Goal: Use online tool/utility: Use online tool/utility

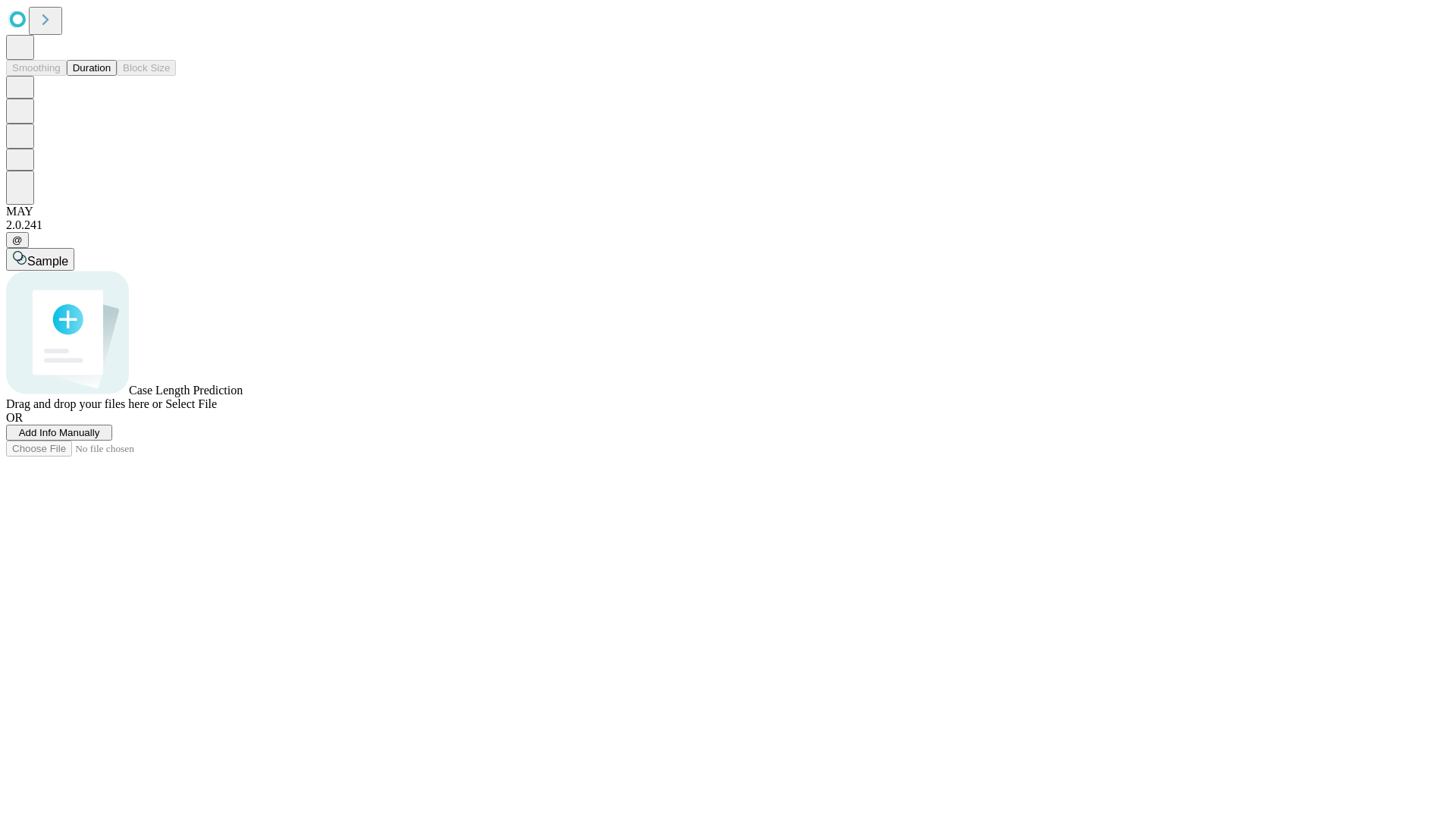
click at [111, 76] on button "Duration" at bounding box center [92, 68] width 50 height 16
click at [68, 255] on span "Sample" at bounding box center [48, 261] width 41 height 13
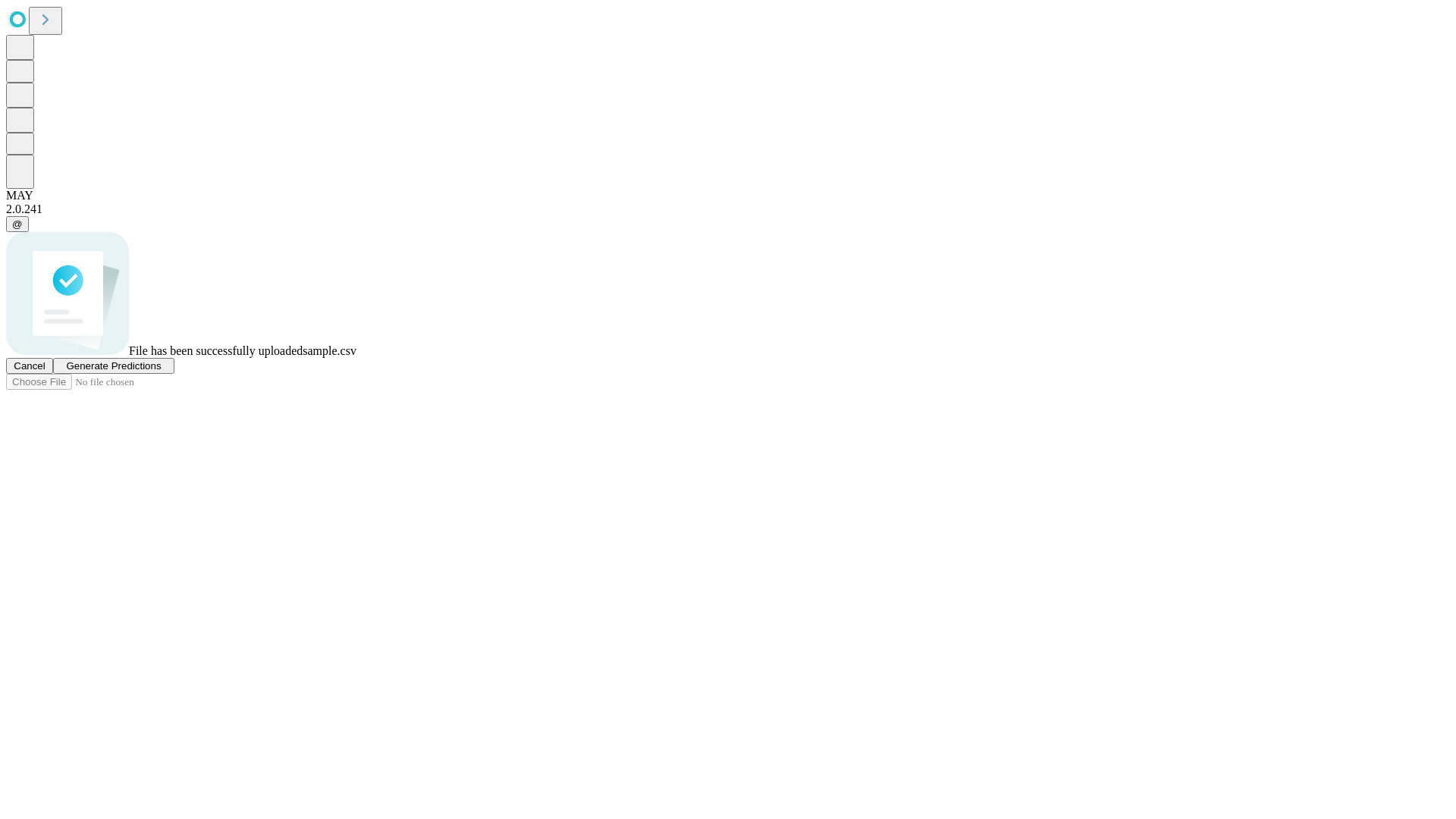
click at [161, 371] on span "Generate Predictions" at bounding box center [114, 366] width 95 height 12
